Goal: Find specific page/section: Find specific page/section

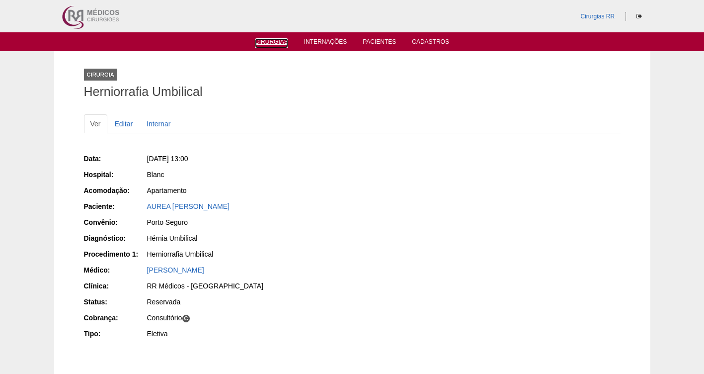
click at [273, 41] on link "Cirurgias" at bounding box center [271, 43] width 33 height 10
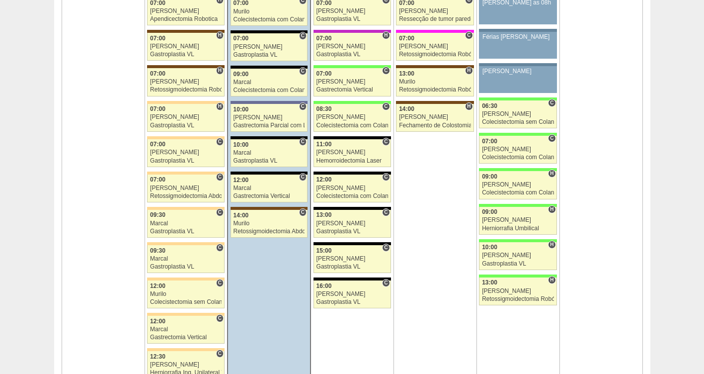
scroll to position [2340, 0]
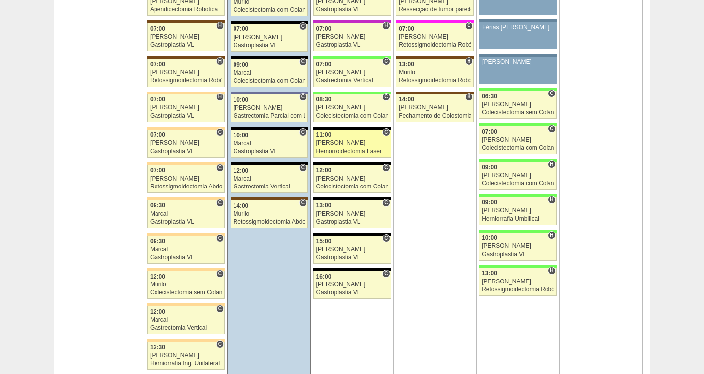
click at [340, 143] on div "[PERSON_NAME]" at bounding box center [353, 143] width 72 height 6
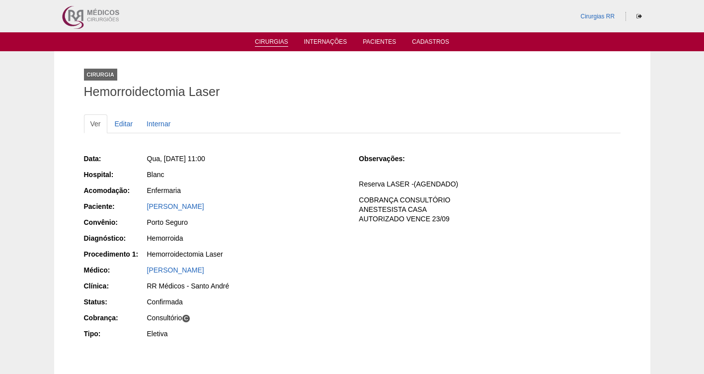
click at [266, 42] on link "Cirurgias" at bounding box center [271, 42] width 33 height 8
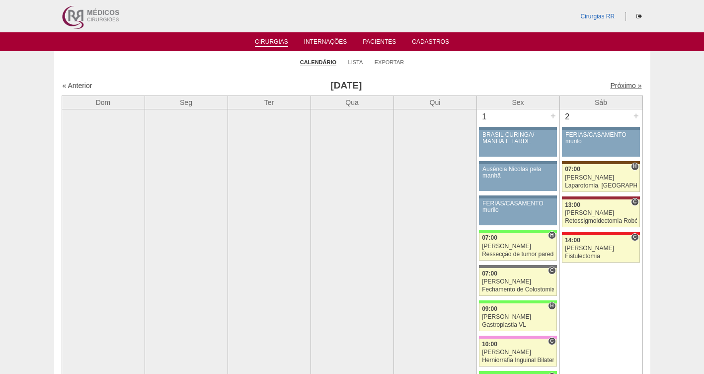
click at [623, 85] on link "Próximo »" at bounding box center [625, 86] width 31 height 8
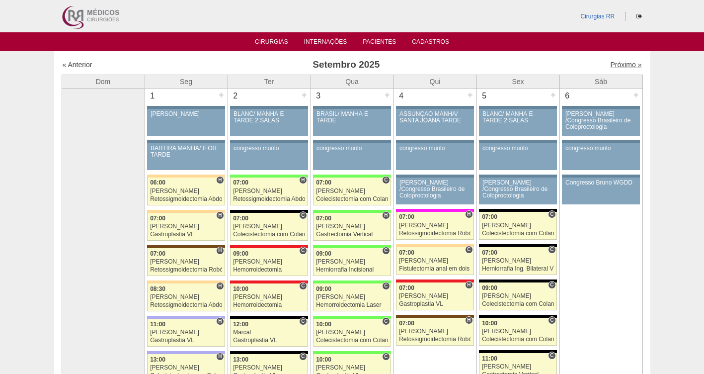
click at [610, 67] on link "Próximo »" at bounding box center [625, 65] width 31 height 8
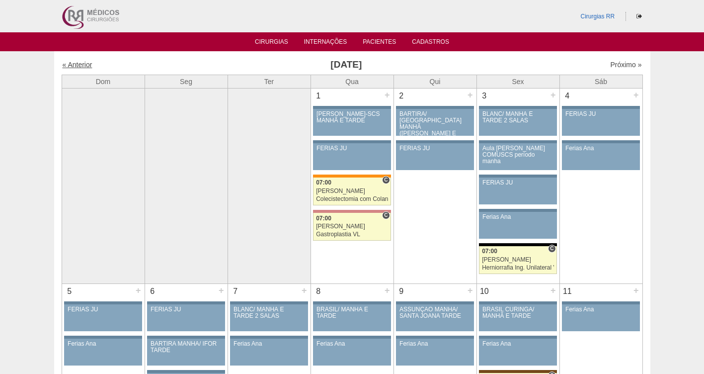
click at [75, 65] on link "« Anterior" at bounding box center [78, 65] width 30 height 8
click at [71, 65] on link "« Anterior" at bounding box center [78, 65] width 30 height 8
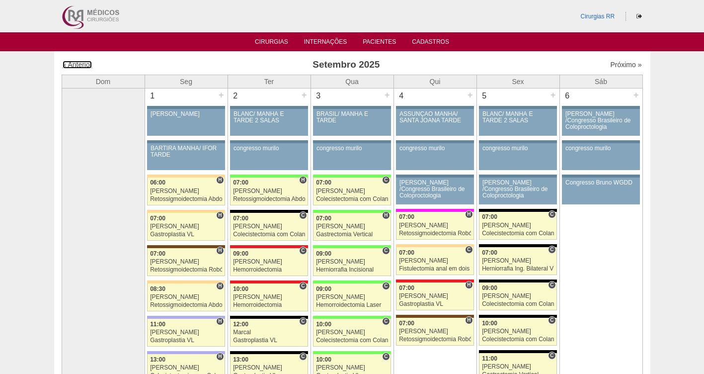
click at [68, 64] on link "« Anterior" at bounding box center [78, 65] width 30 height 8
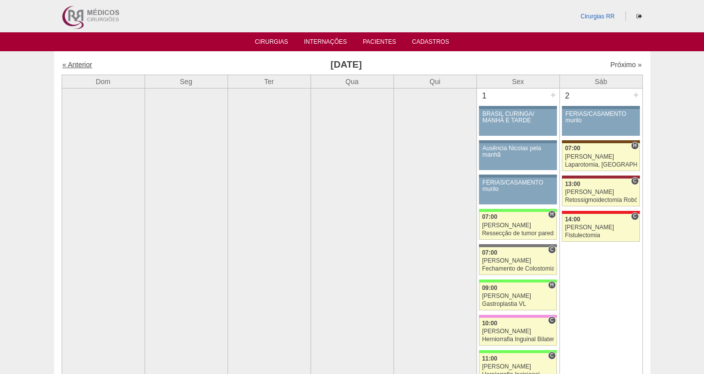
click at [77, 63] on link "« Anterior" at bounding box center [78, 65] width 30 height 8
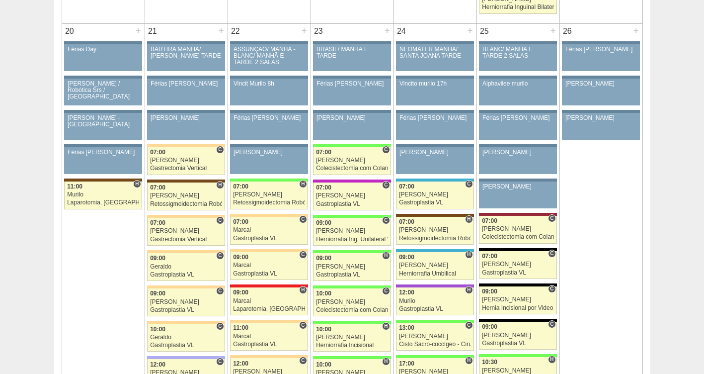
scroll to position [1914, 0]
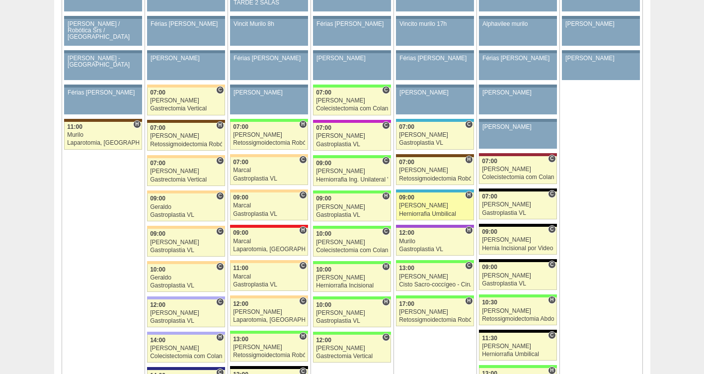
click at [424, 214] on div "Herniorrafia Umbilical" at bounding box center [435, 214] width 72 height 6
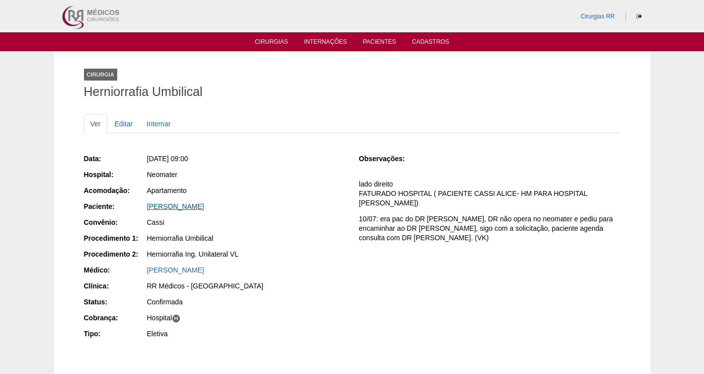
click at [195, 208] on link "[PERSON_NAME]" at bounding box center [175, 206] width 57 height 8
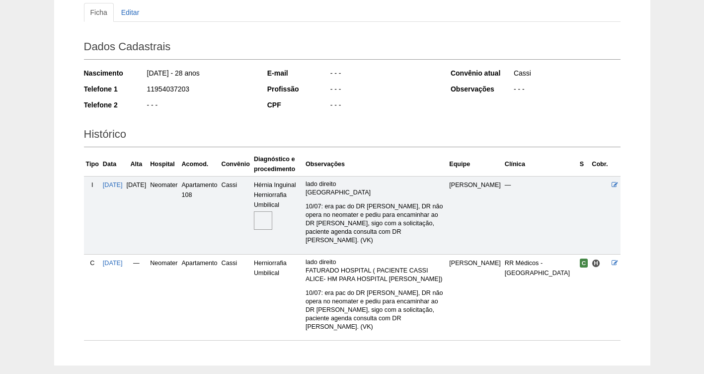
scroll to position [112, 0]
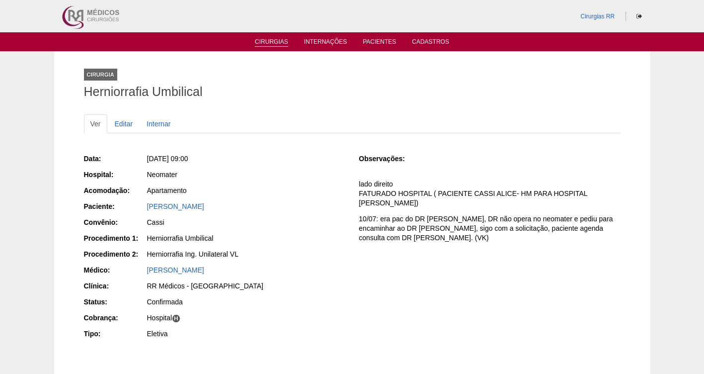
click at [273, 39] on link "Cirurgias" at bounding box center [271, 42] width 33 height 8
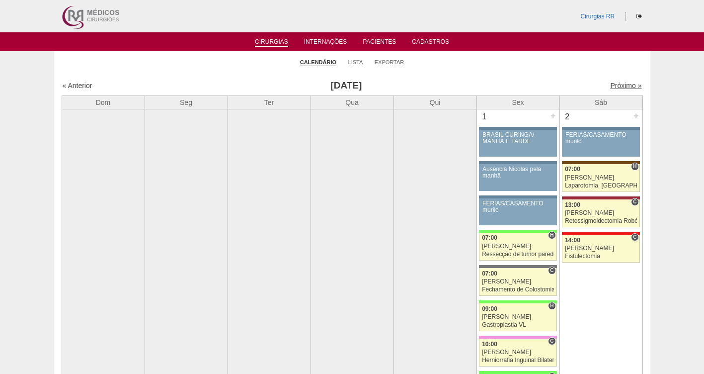
click at [617, 84] on link "Próximo »" at bounding box center [625, 86] width 31 height 8
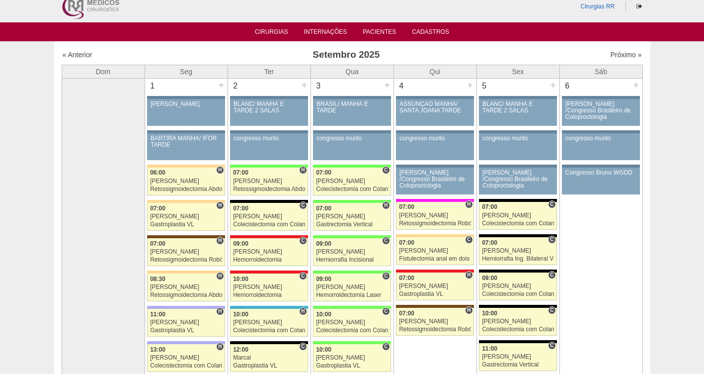
scroll to position [50, 0]
